Goal: Check status: Check status

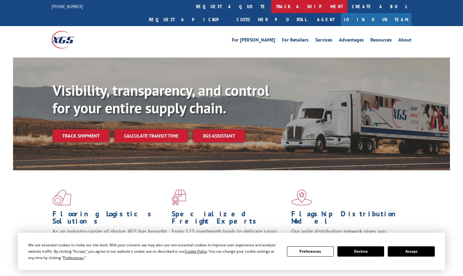
click at [271, 0] on link "track a shipment" at bounding box center [309, 6] width 76 height 13
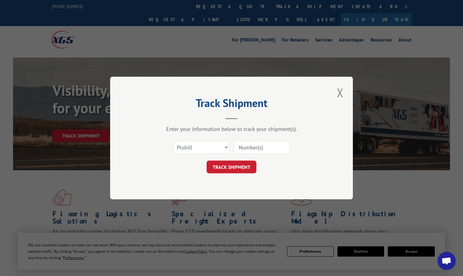
drag, startPoint x: 256, startPoint y: 142, endPoint x: 256, endPoint y: 145, distance: 3.4
click at [256, 143] on input at bounding box center [261, 147] width 56 height 13
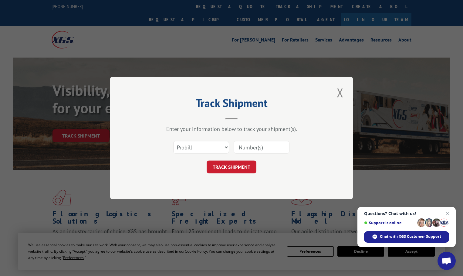
paste input "17223684"
type input "17223684"
click at [240, 164] on button "TRACK SHIPMENT" at bounding box center [231, 167] width 50 height 13
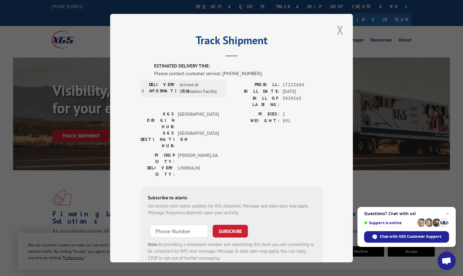
click at [336, 29] on button "Close modal" at bounding box center [340, 30] width 10 height 17
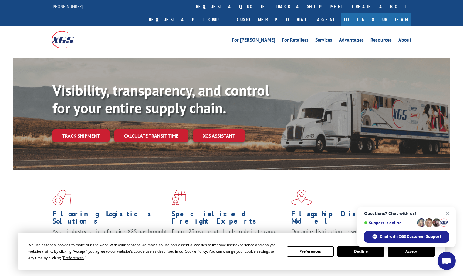
click at [271, 8] on link "track a shipment" at bounding box center [309, 6] width 76 height 13
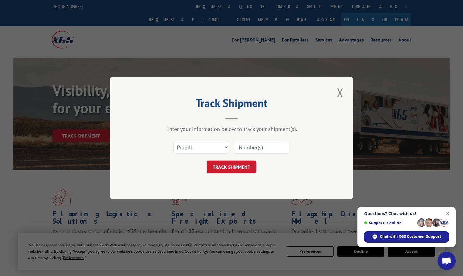
click at [255, 146] on input at bounding box center [261, 147] width 56 height 13
paste input "17308232"
type input "17308232"
click at [224, 166] on button "TRACK SHIPMENT" at bounding box center [231, 167] width 50 height 13
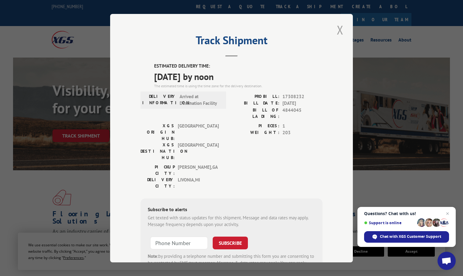
click at [337, 27] on button "Close modal" at bounding box center [340, 30] width 10 height 17
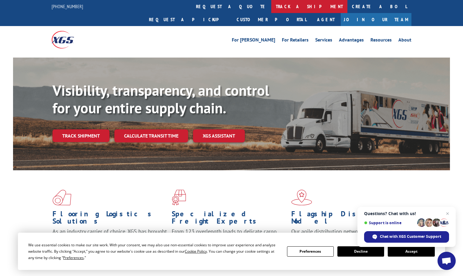
click at [271, 6] on link "track a shipment" at bounding box center [309, 6] width 76 height 13
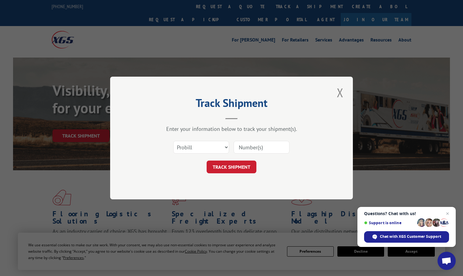
click at [259, 149] on input at bounding box center [261, 147] width 56 height 13
paste input "279825250801"
type input "279825250801"
click at [238, 167] on button "TRACK SHIPMENT" at bounding box center [231, 167] width 50 height 13
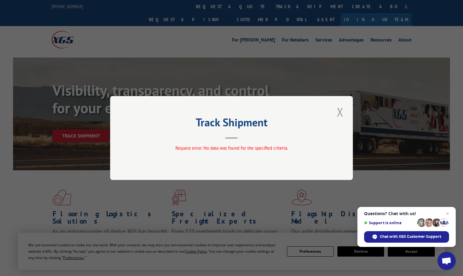
click at [336, 112] on button "Close modal" at bounding box center [340, 112] width 10 height 17
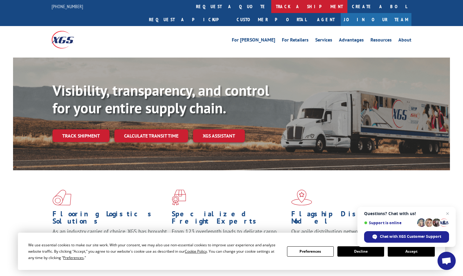
click at [271, 8] on link "track a shipment" at bounding box center [309, 6] width 76 height 13
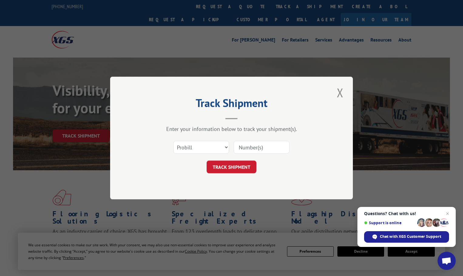
click at [258, 148] on input at bounding box center [261, 147] width 56 height 13
type input "419649"
click button "TRACK SHIPMENT" at bounding box center [231, 167] width 50 height 13
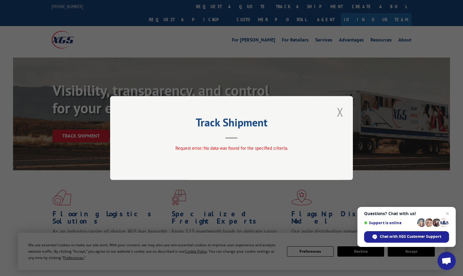
click at [340, 116] on button "Close modal" at bounding box center [340, 112] width 10 height 17
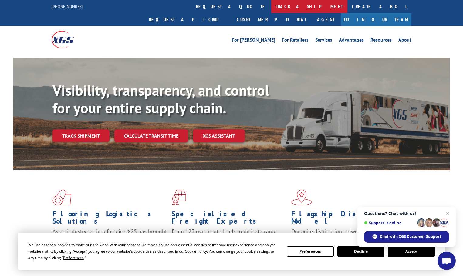
click at [271, 8] on link "track a shipment" at bounding box center [309, 6] width 76 height 13
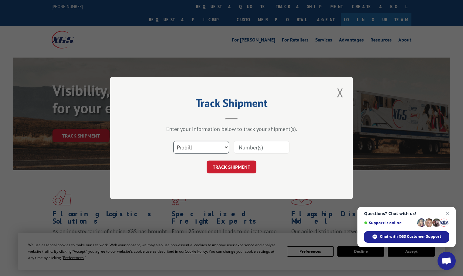
click at [206, 148] on select "Select category... Probill BOL PO" at bounding box center [201, 147] width 56 height 13
select select "bol"
click at [173, 141] on select "Select category... Probill BOL PO" at bounding box center [201, 147] width 56 height 13
click at [269, 144] on input at bounding box center [261, 147] width 56 height 13
type input "419649"
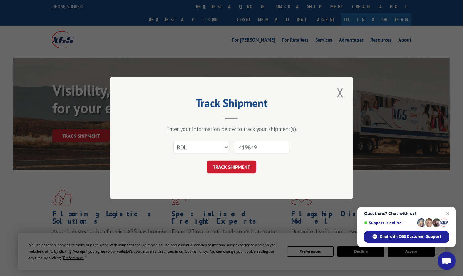
click at [206, 161] on button "TRACK SHIPMENT" at bounding box center [231, 167] width 50 height 13
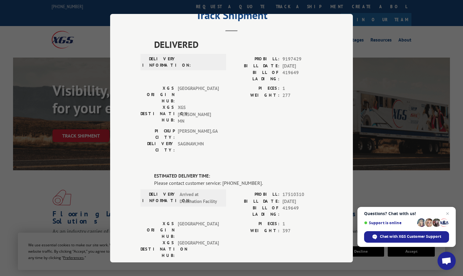
scroll to position [61, 0]
